Goal: Information Seeking & Learning: Learn about a topic

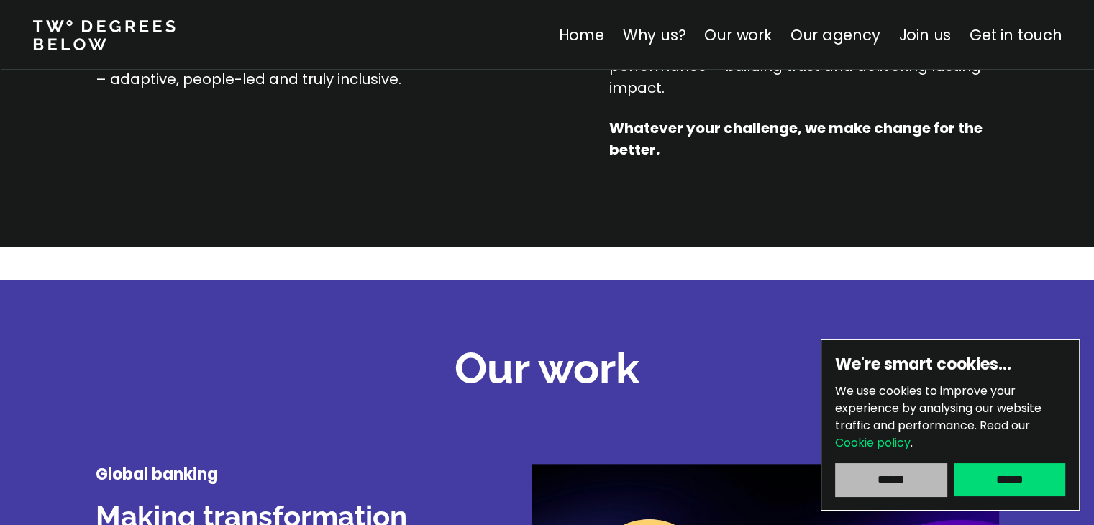
click at [922, 473] on input "******" at bounding box center [890, 479] width 111 height 33
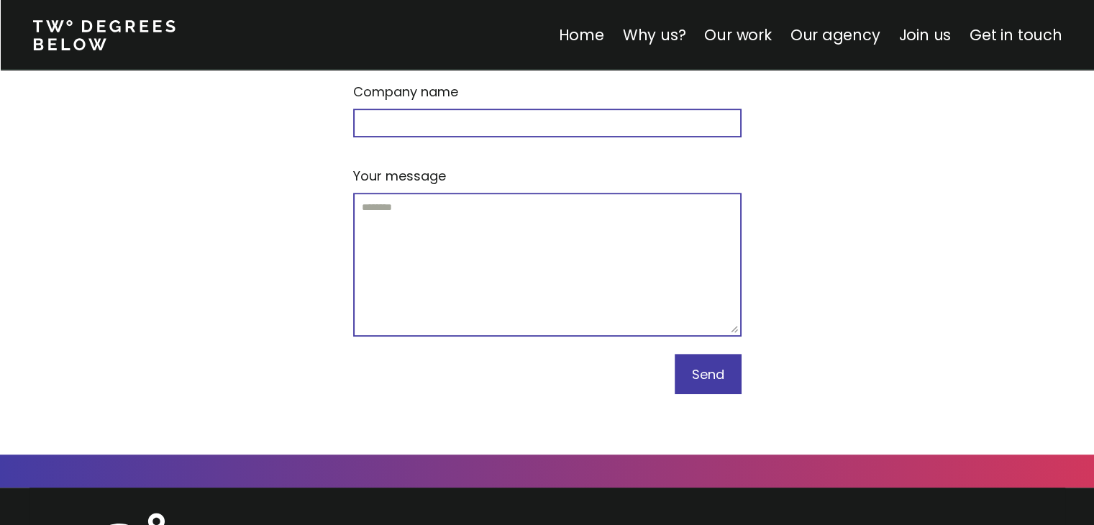
scroll to position [6279, 0]
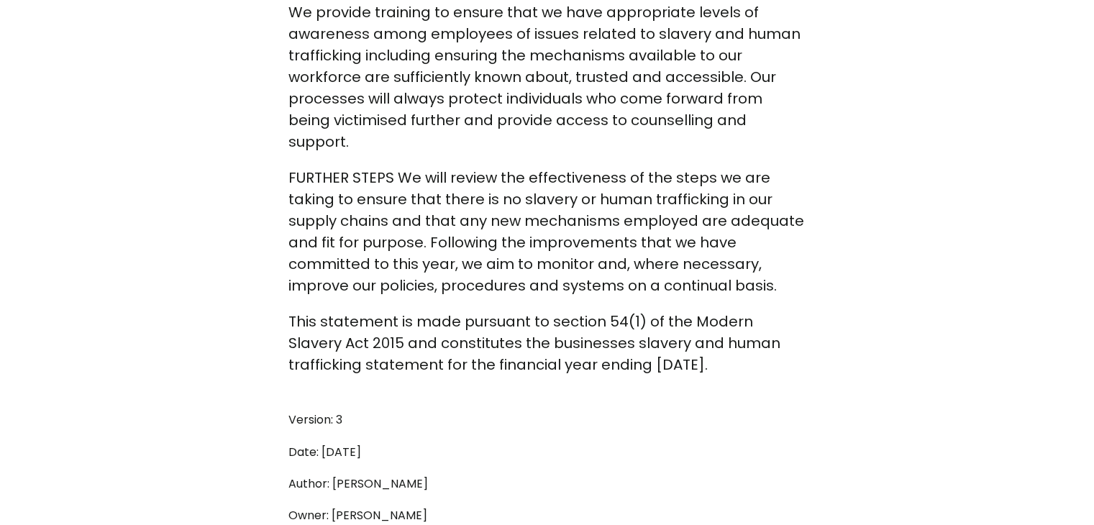
scroll to position [2302, 0]
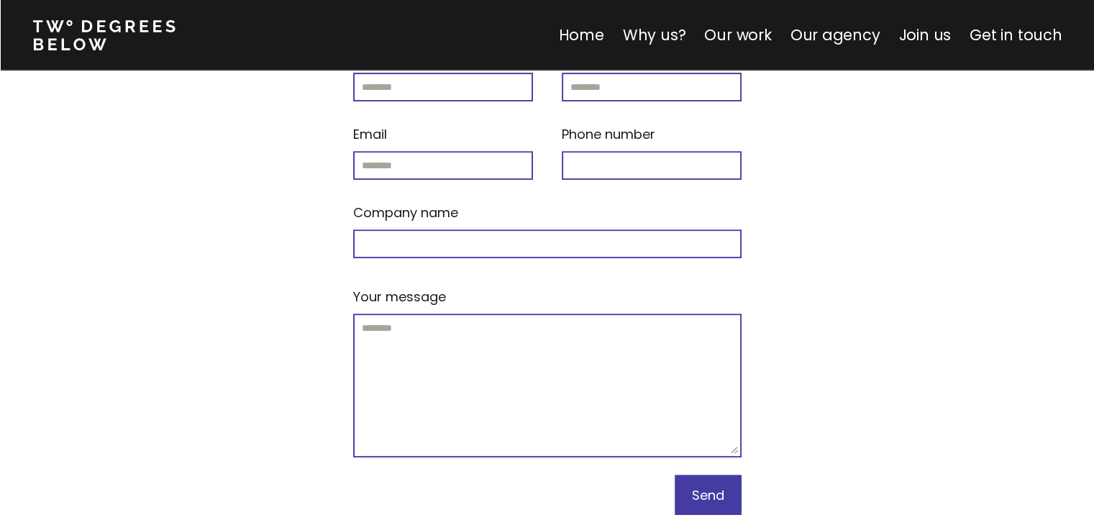
scroll to position [6279, 0]
